Goal: Information Seeking & Learning: Compare options

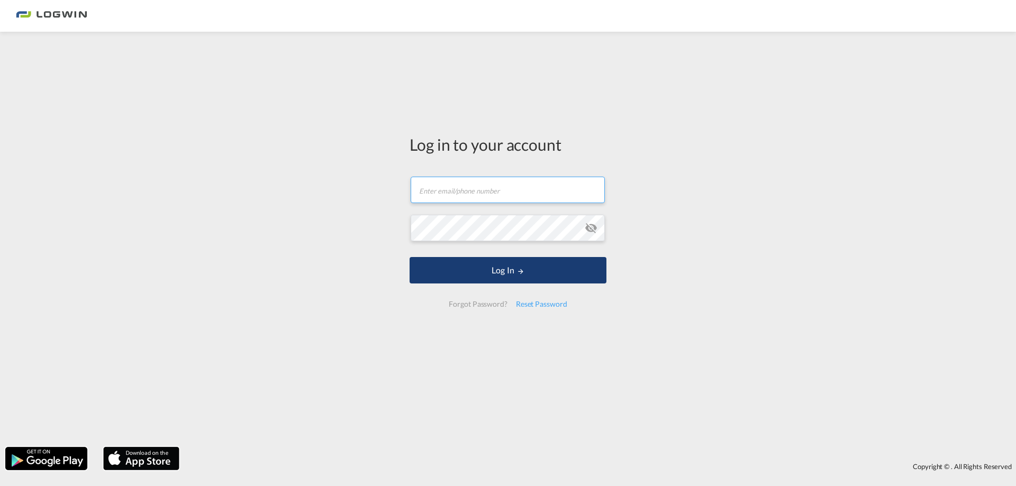
type input "[PERSON_NAME][EMAIL_ADDRESS][DOMAIN_NAME]"
click at [497, 270] on button "Log In" at bounding box center [507, 270] width 197 height 26
